Goal: Transaction & Acquisition: Purchase product/service

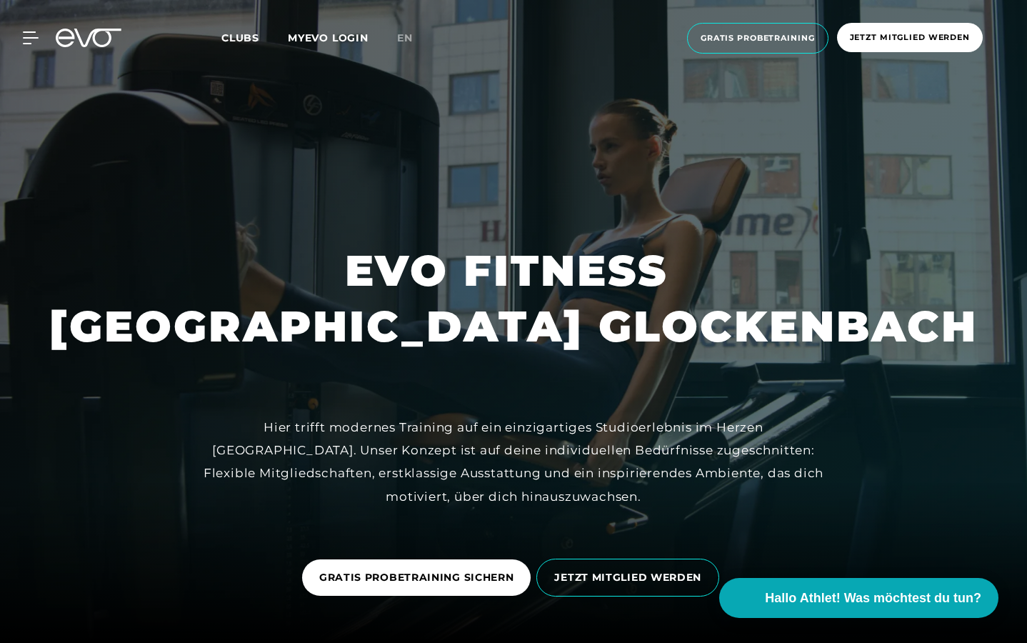
click at [236, 37] on span "Clubs" at bounding box center [240, 37] width 38 height 13
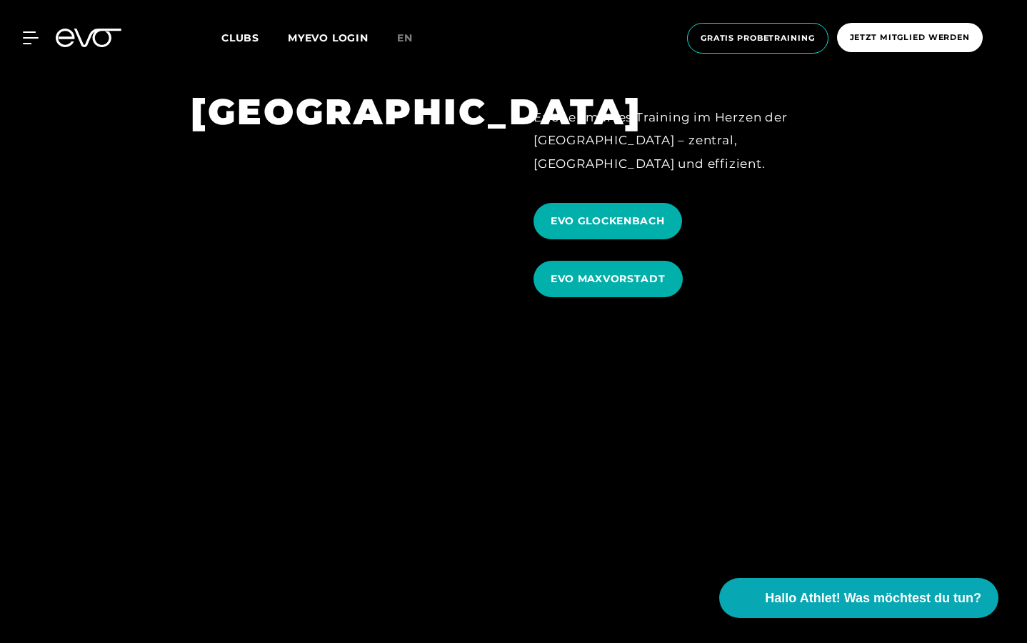
scroll to position [4511, 0]
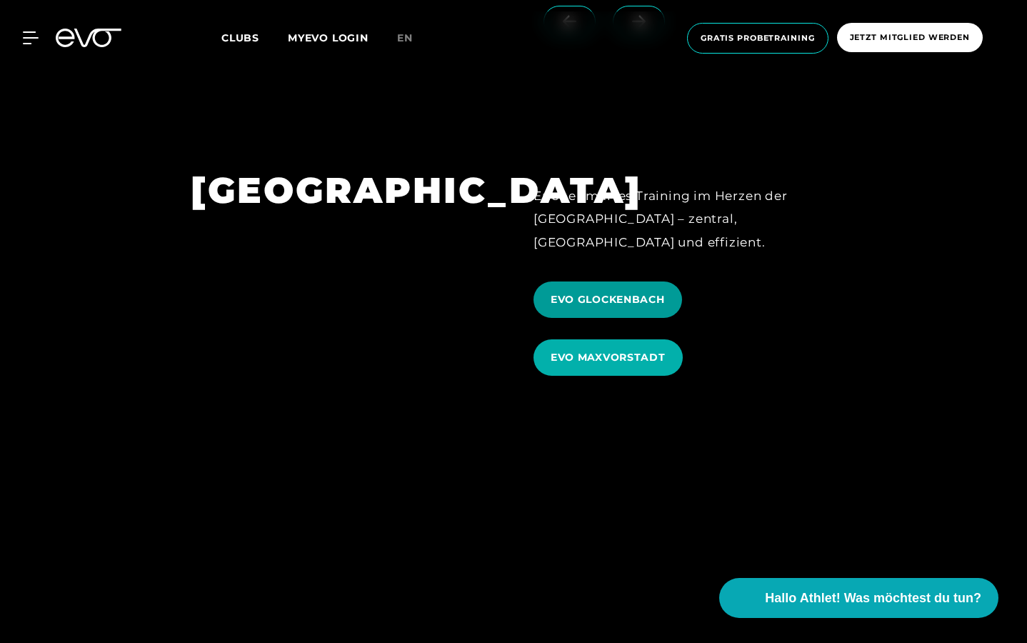
click at [627, 292] on span "EVO GLOCKENBACH" at bounding box center [608, 299] width 114 height 15
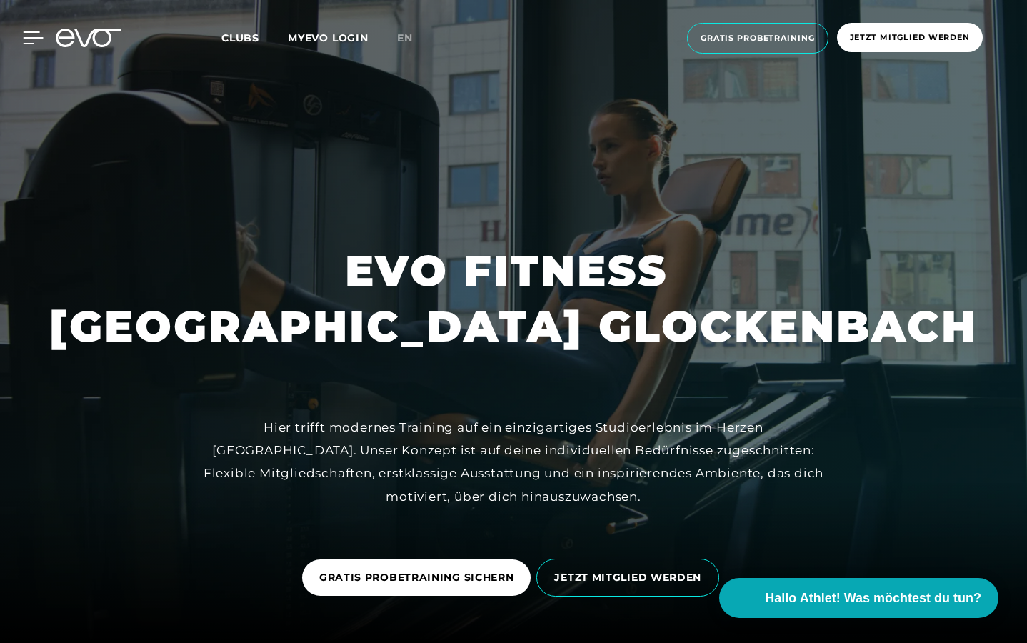
click at [26, 36] on icon at bounding box center [33, 37] width 21 height 13
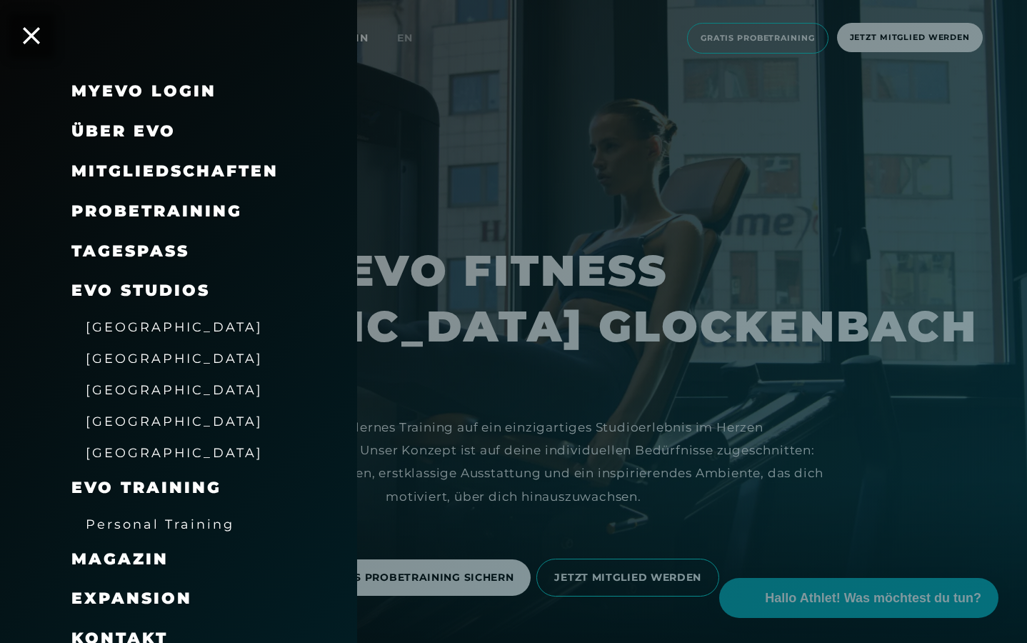
click at [126, 414] on span "[GEOGRAPHIC_DATA]" at bounding box center [174, 421] width 177 height 15
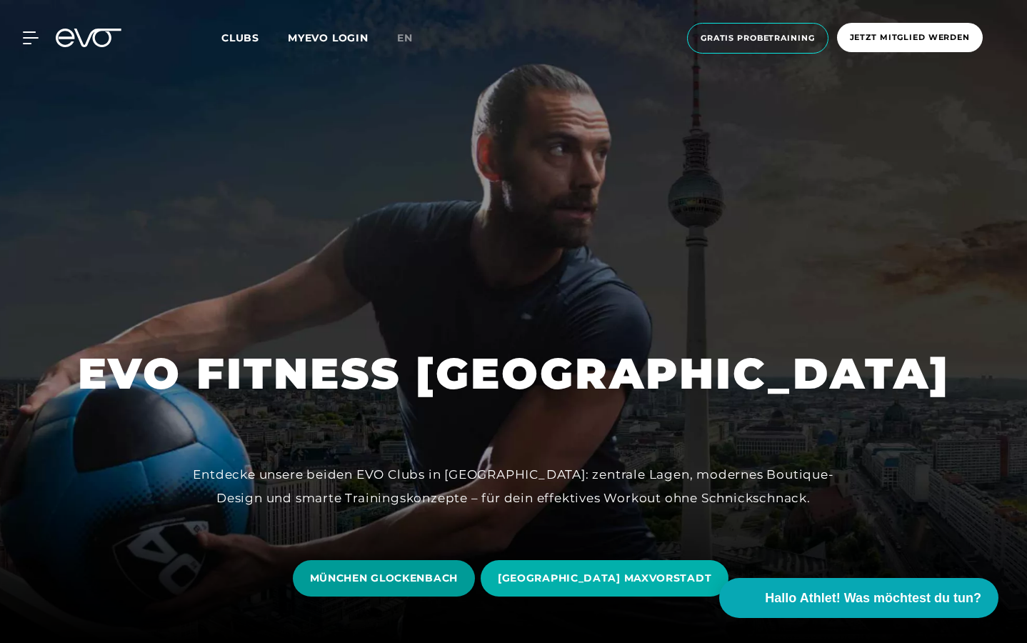
click at [425, 582] on span "MÜNCHEN GLOCKENBACH" at bounding box center [384, 578] width 148 height 15
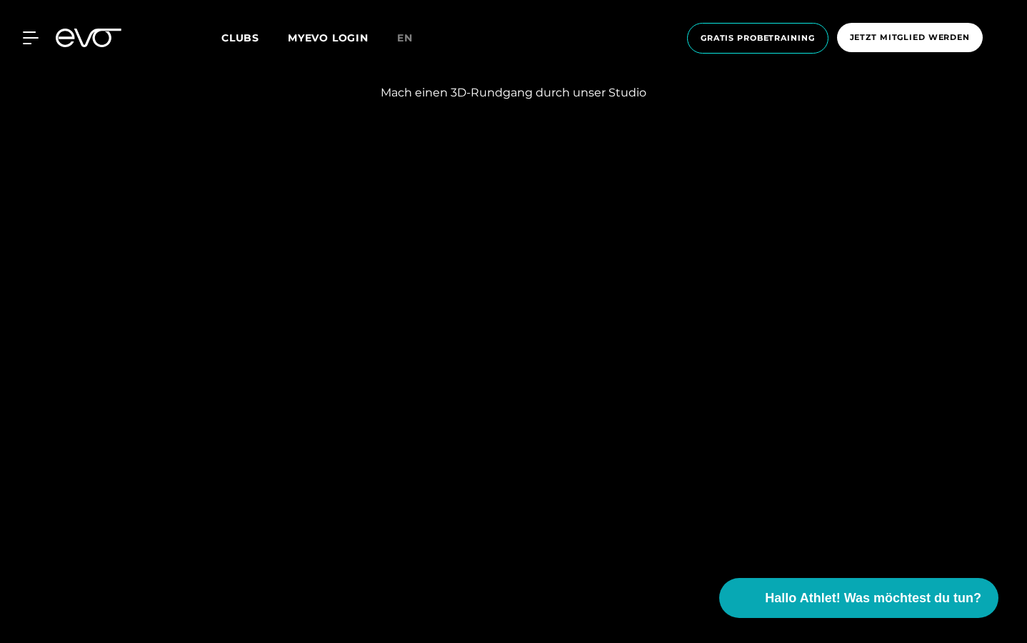
scroll to position [1683, 0]
click at [641, 572] on icon at bounding box center [639, 569] width 14 height 12
click at [581, 572] on icon at bounding box center [569, 568] width 25 height 13
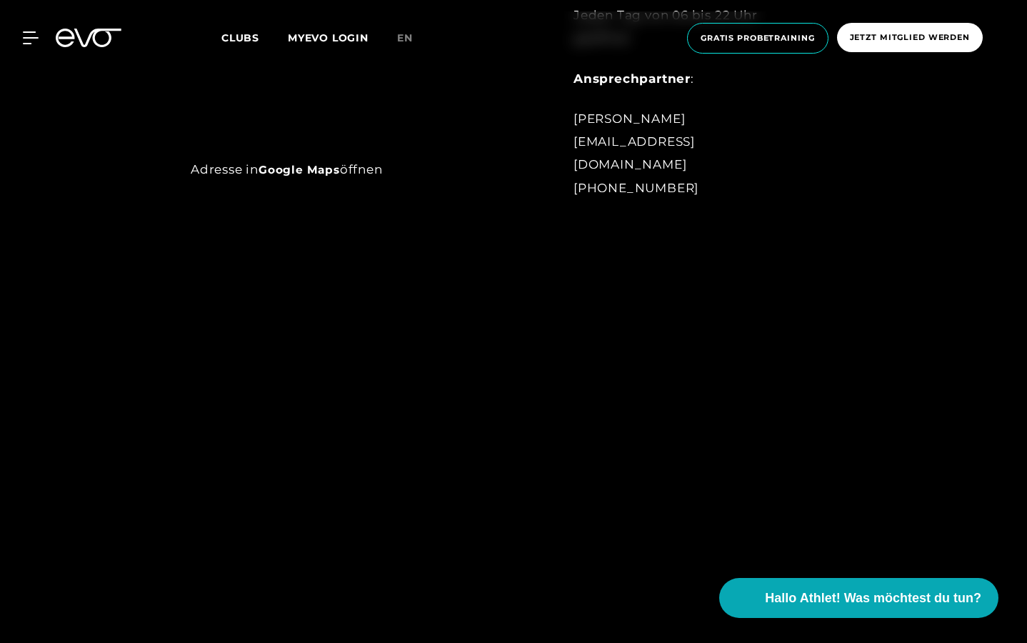
click at [878, 423] on div "Mach einen 3D-Rundgang durch unser Studio" at bounding box center [513, 482] width 1027 height 396
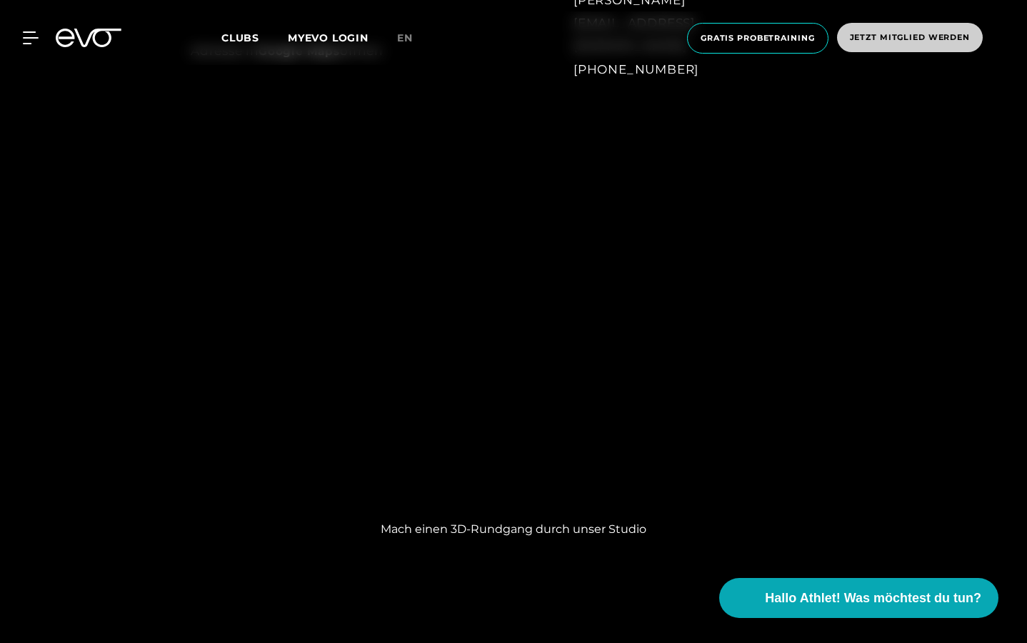
click at [964, 46] on span "Jetzt Mitglied werden" at bounding box center [910, 37] width 146 height 29
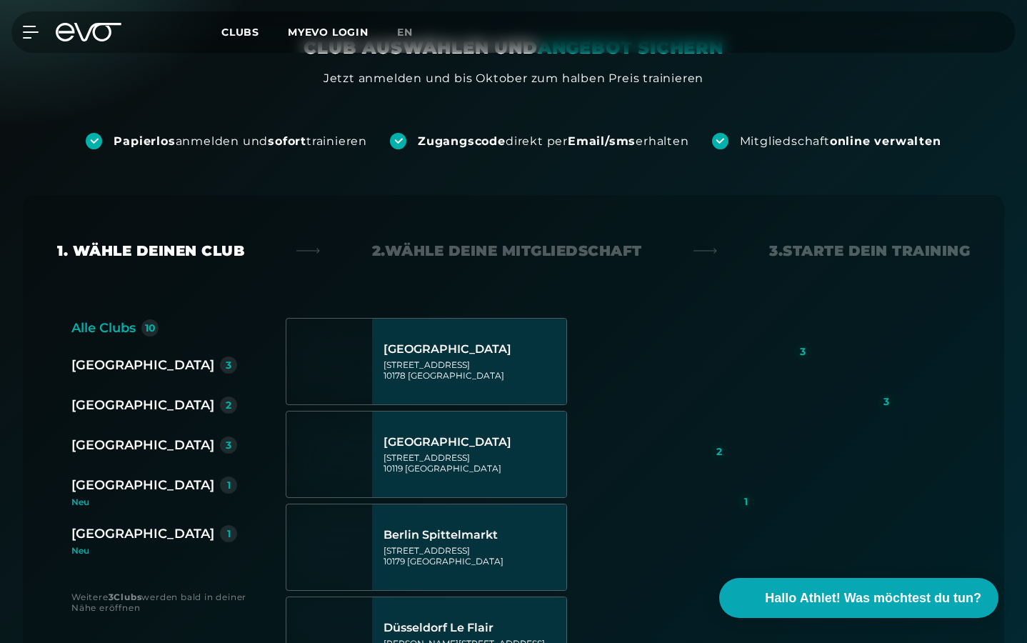
scroll to position [191, 0]
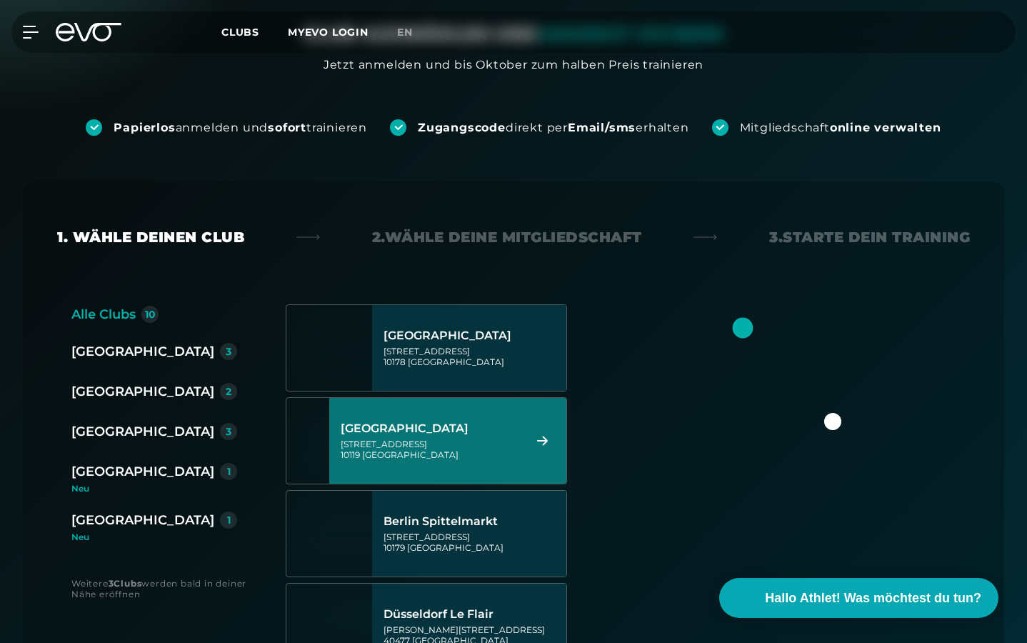
click at [114, 471] on div "[GEOGRAPHIC_DATA]" at bounding box center [142, 471] width 143 height 20
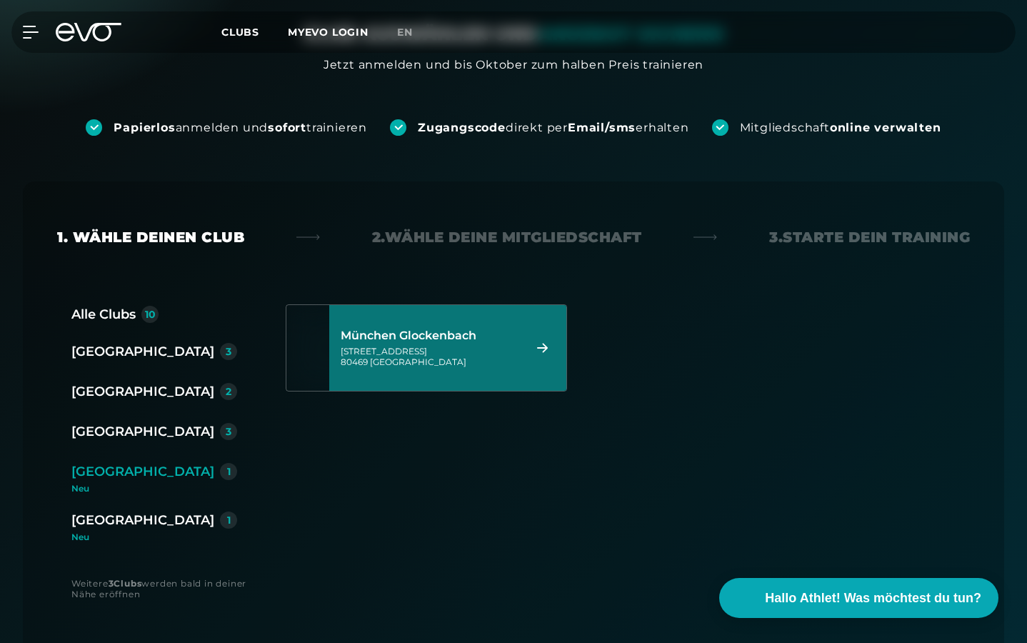
click at [501, 346] on div "[STREET_ADDRESS]" at bounding box center [430, 356] width 179 height 21
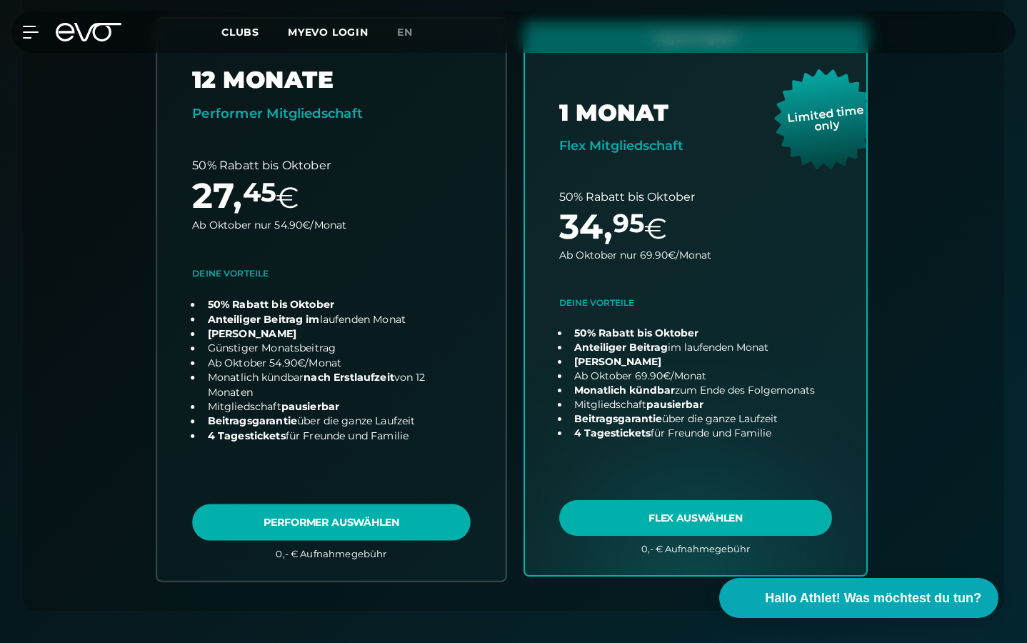
scroll to position [483, 0]
